Goal: Ask a question: Seek information or help from site administrators or community

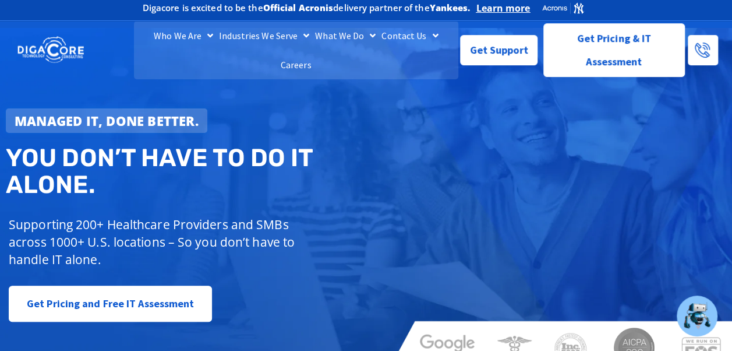
scroll to position [9, 0]
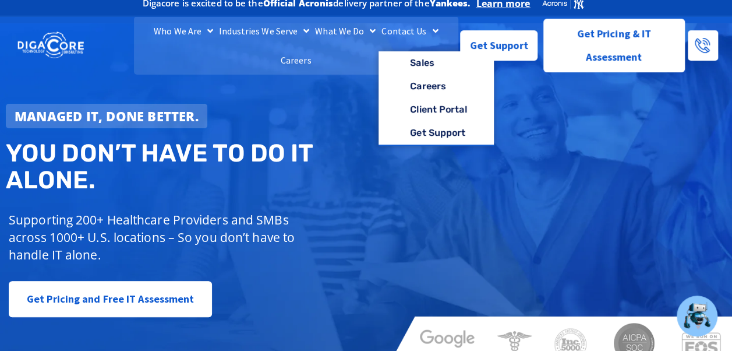
click at [391, 40] on link "Contact Us" at bounding box center [410, 30] width 62 height 29
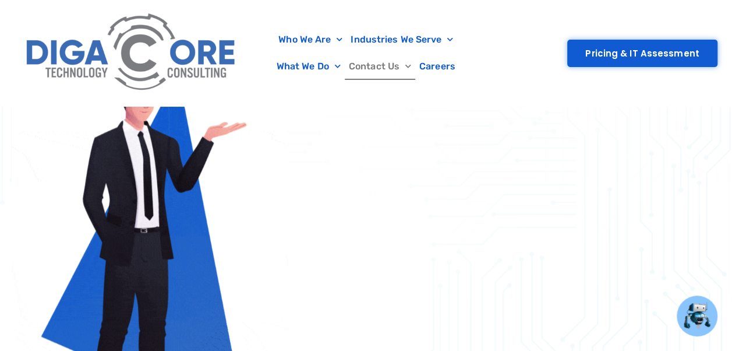
scroll to position [729, 0]
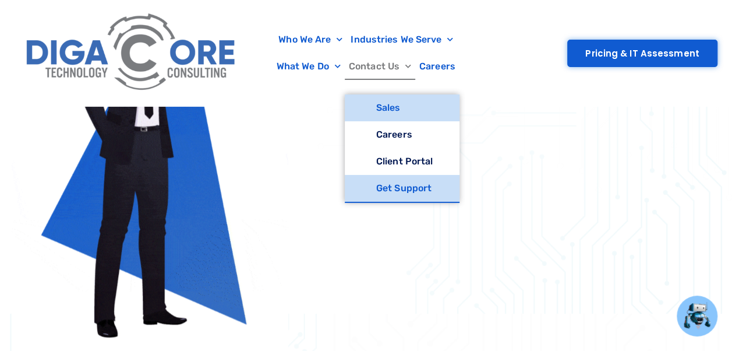
click at [391, 187] on link "Get Support" at bounding box center [402, 188] width 115 height 27
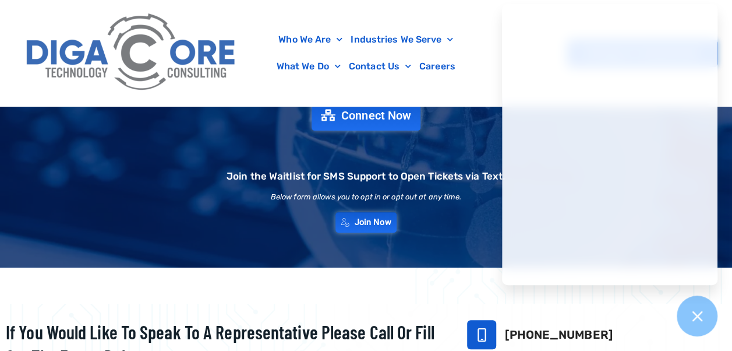
scroll to position [127, 0]
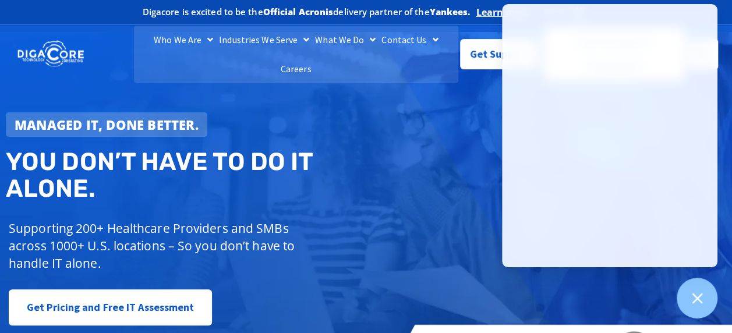
click at [450, 124] on div "Managed IT, done better. You don’t have to do IT alone. Supporting 200+ Healthc…" at bounding box center [366, 205] width 732 height 346
click at [485, 57] on span "Get Support" at bounding box center [499, 49] width 58 height 23
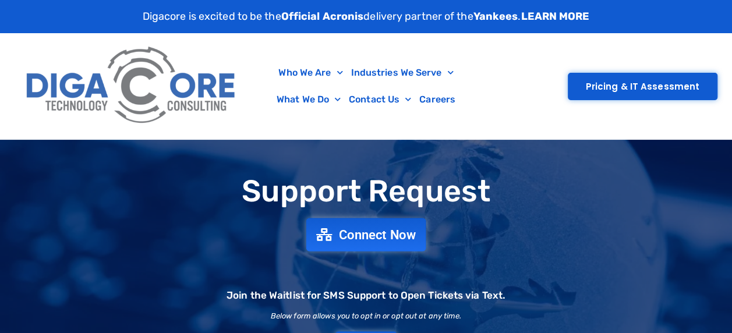
click at [356, 231] on span "Connect Now" at bounding box center [377, 234] width 77 height 13
